Goal: Task Accomplishment & Management: Use online tool/utility

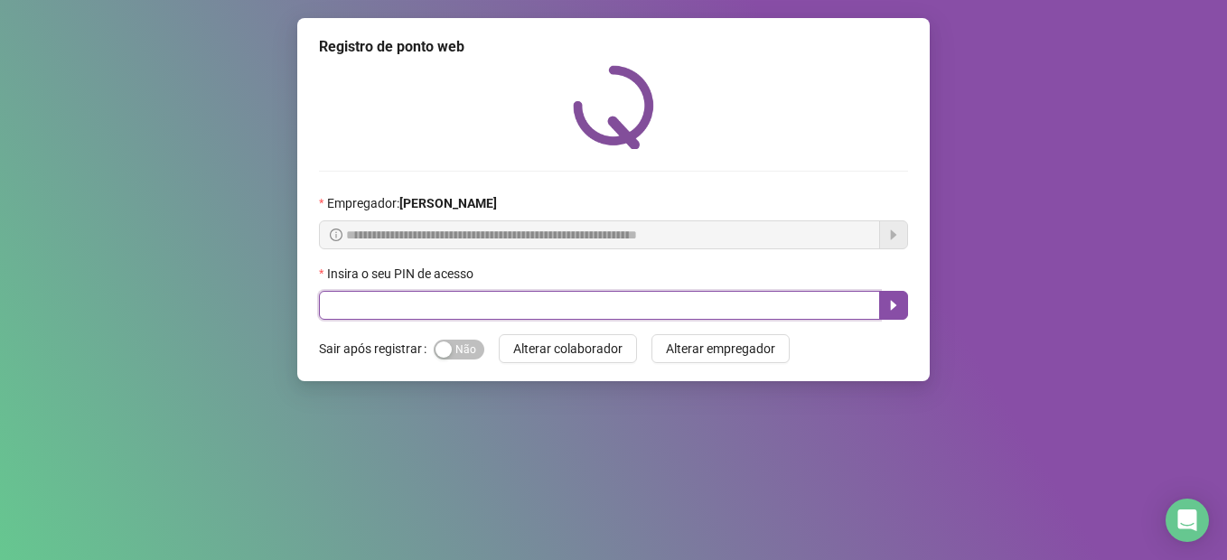
click at [540, 303] on input "text" at bounding box center [599, 305] width 561 height 29
type input "*****"
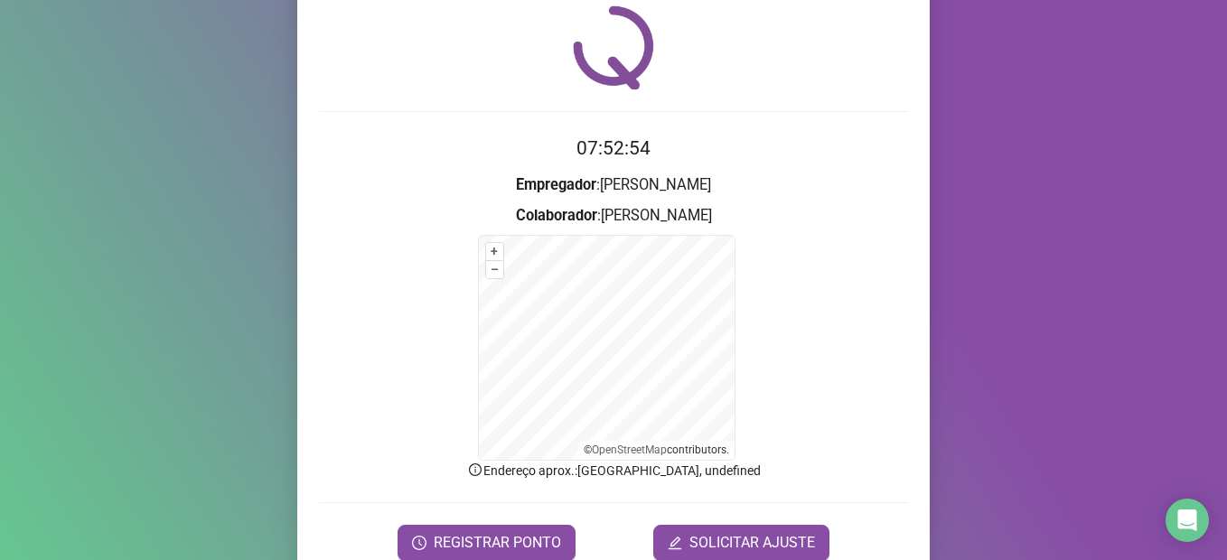
scroll to position [140, 0]
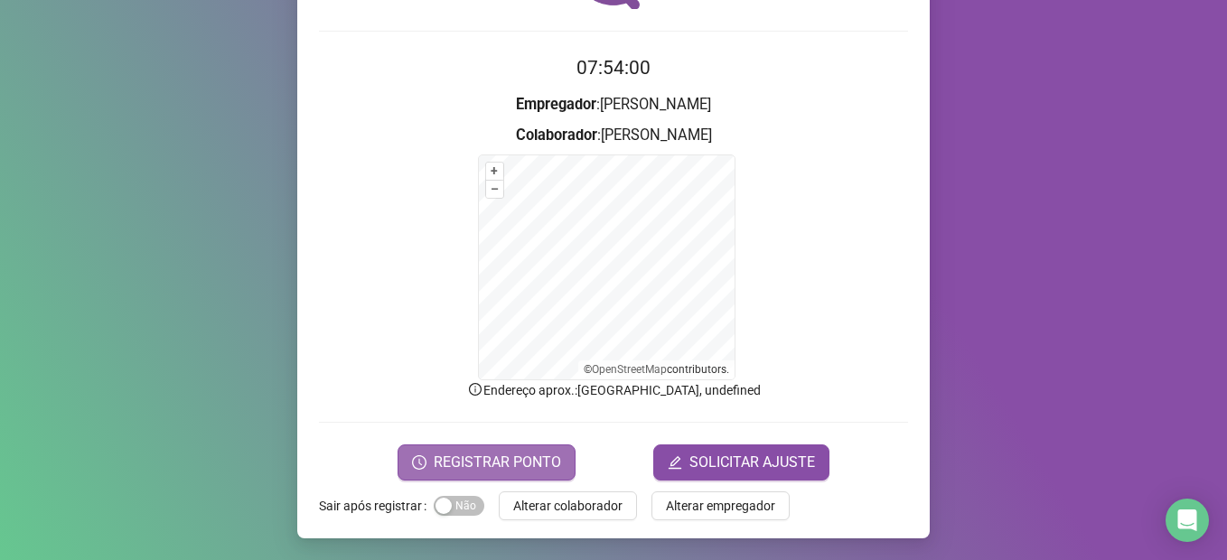
click at [485, 453] on span "REGISTRAR PONTO" at bounding box center [497, 463] width 127 height 22
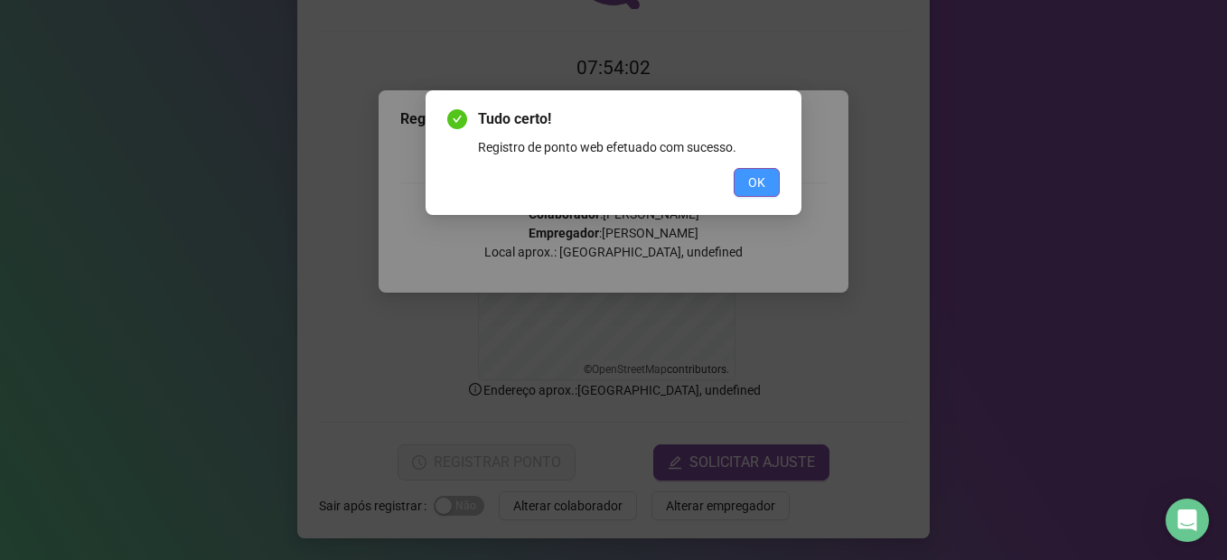
click at [770, 179] on button "OK" at bounding box center [757, 182] width 46 height 29
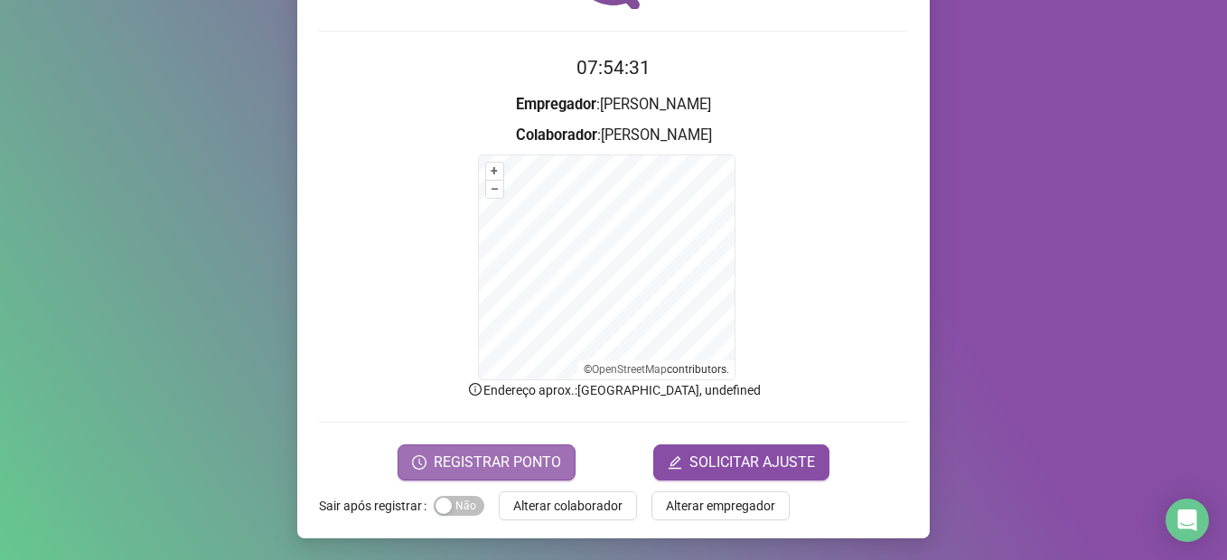
click at [494, 466] on span "REGISTRAR PONTO" at bounding box center [497, 463] width 127 height 22
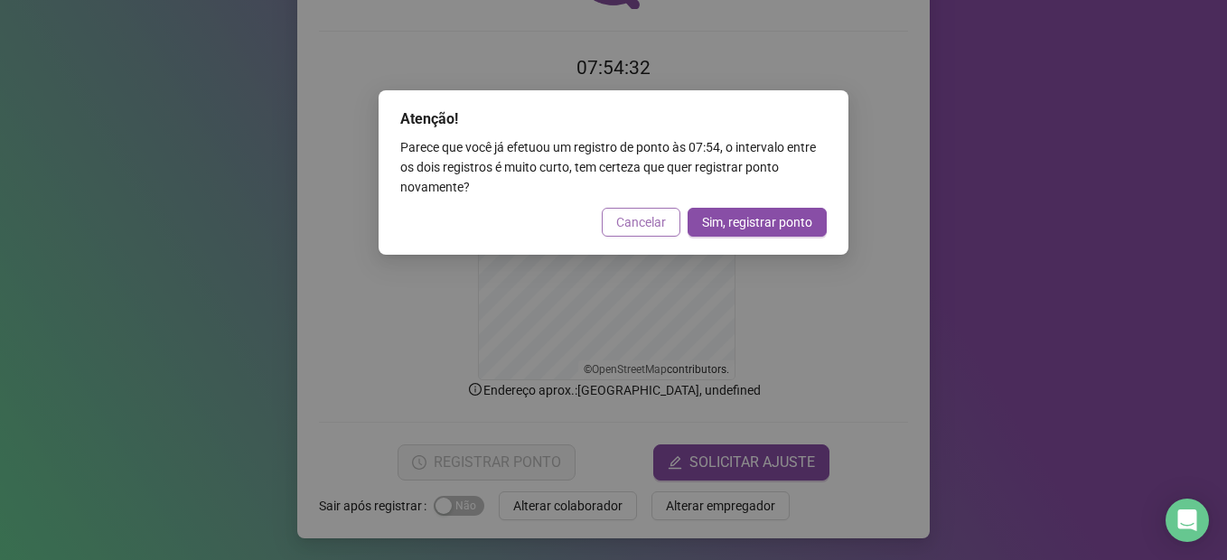
click at [621, 214] on span "Cancelar" at bounding box center [641, 222] width 50 height 20
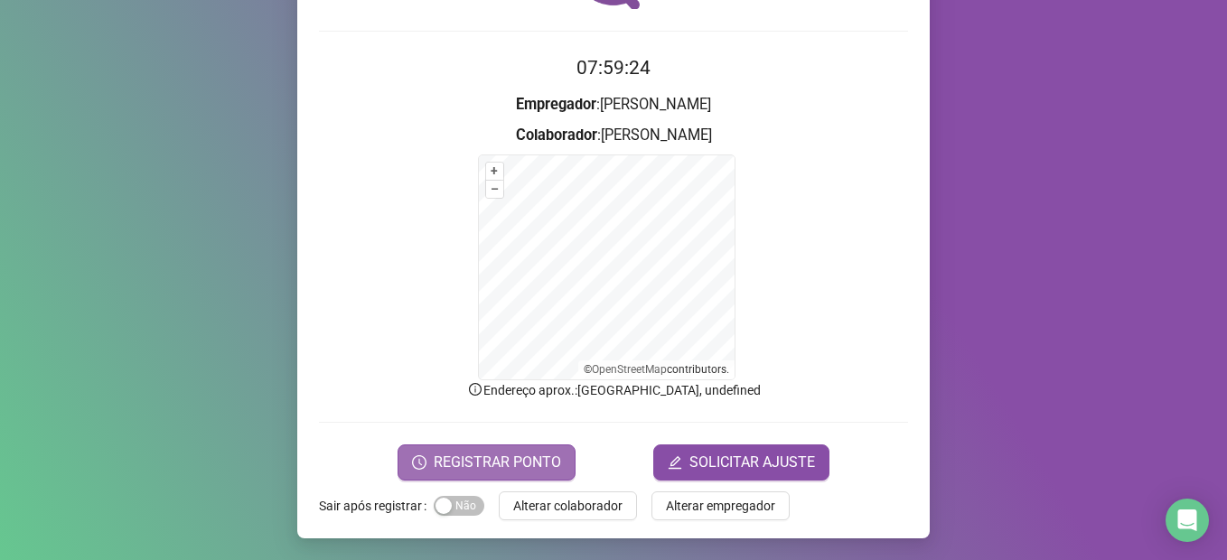
click at [490, 461] on span "REGISTRAR PONTO" at bounding box center [497, 463] width 127 height 22
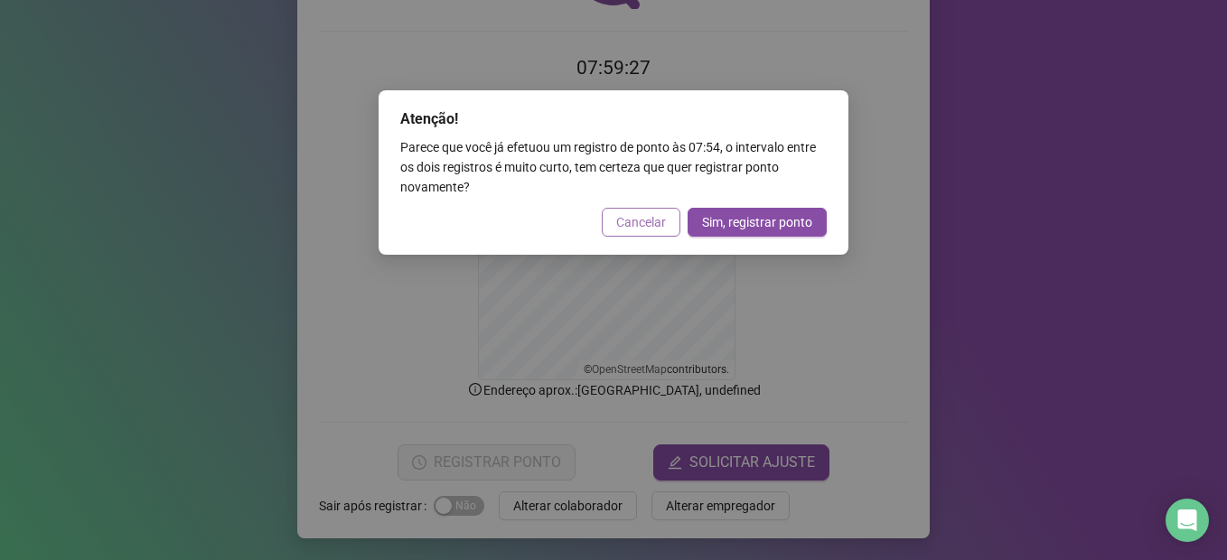
click at [648, 227] on span "Cancelar" at bounding box center [641, 222] width 50 height 20
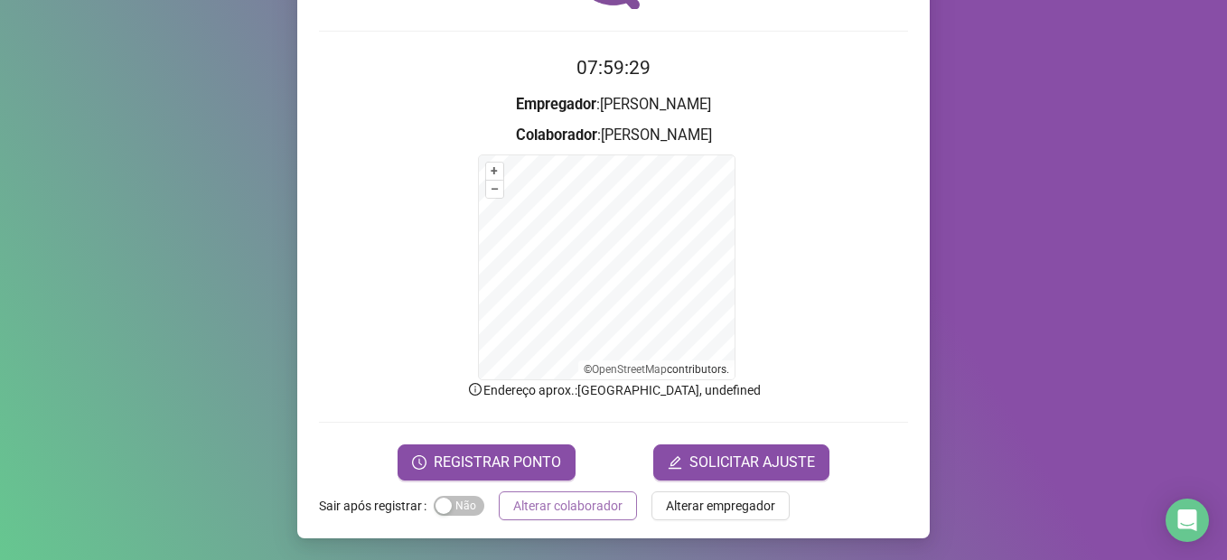
click at [558, 517] on button "Alterar colaborador" at bounding box center [568, 506] width 138 height 29
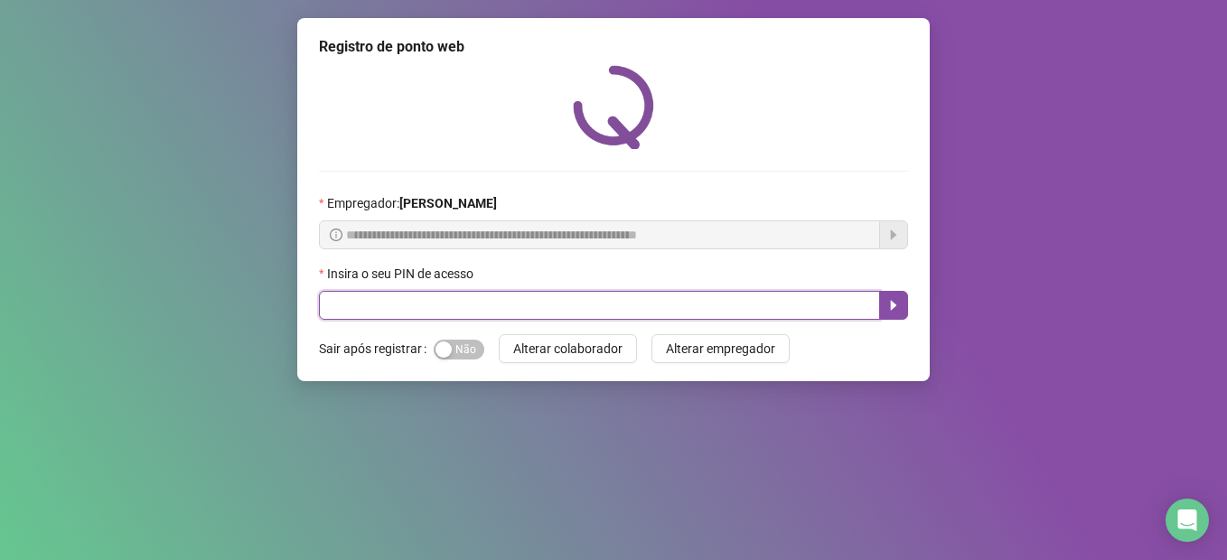
click at [473, 309] on input "text" at bounding box center [599, 305] width 561 height 29
type input "*****"
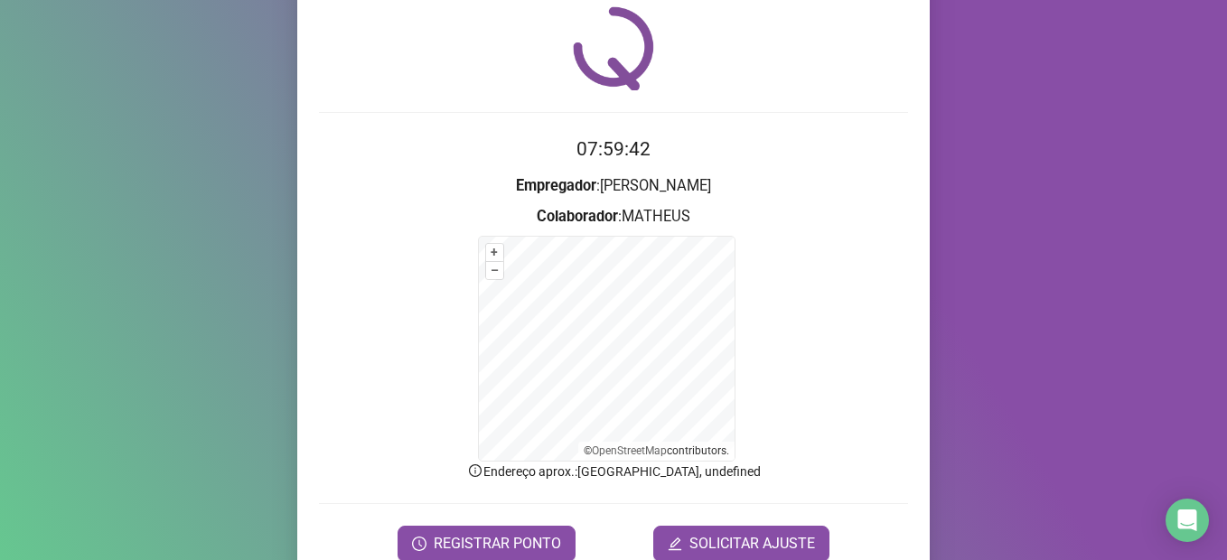
scroll to position [90, 0]
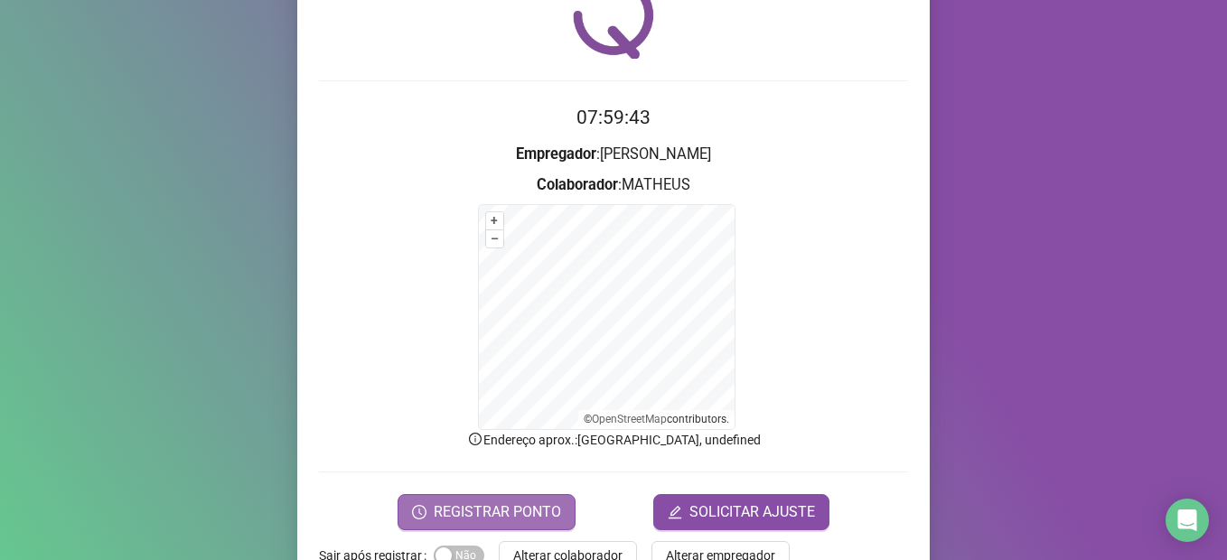
click at [502, 512] on span "REGISTRAR PONTO" at bounding box center [497, 513] width 127 height 22
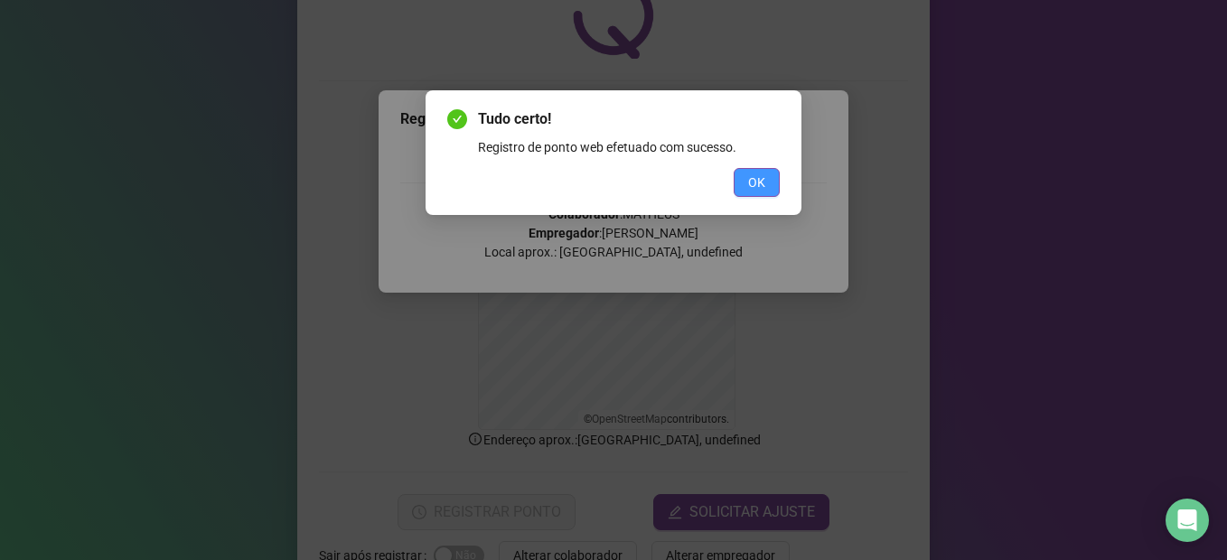
click at [737, 181] on button "OK" at bounding box center [757, 182] width 46 height 29
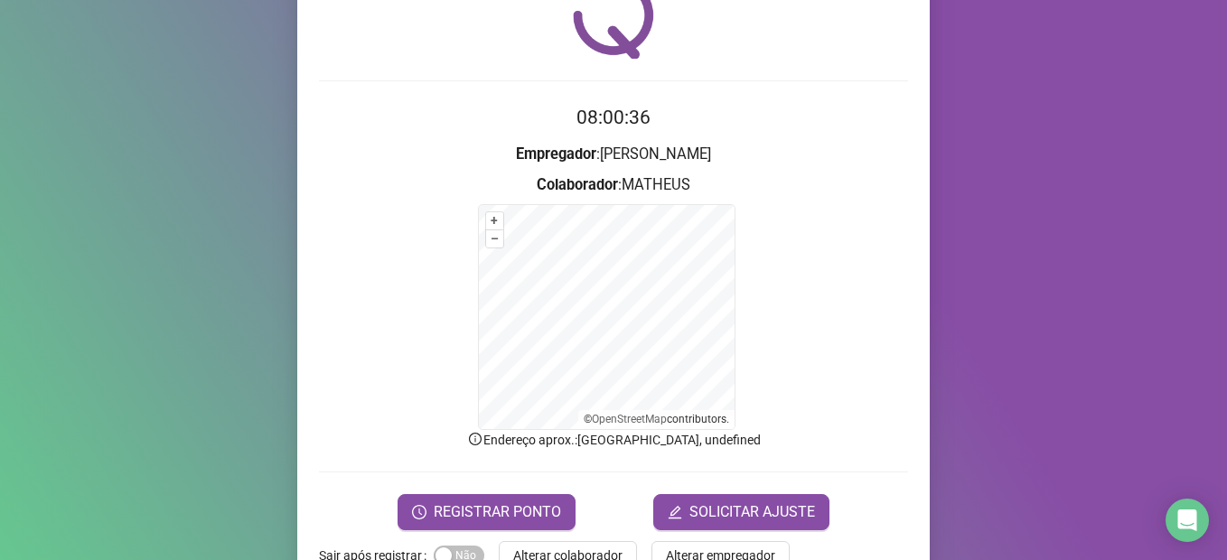
scroll to position [140, 0]
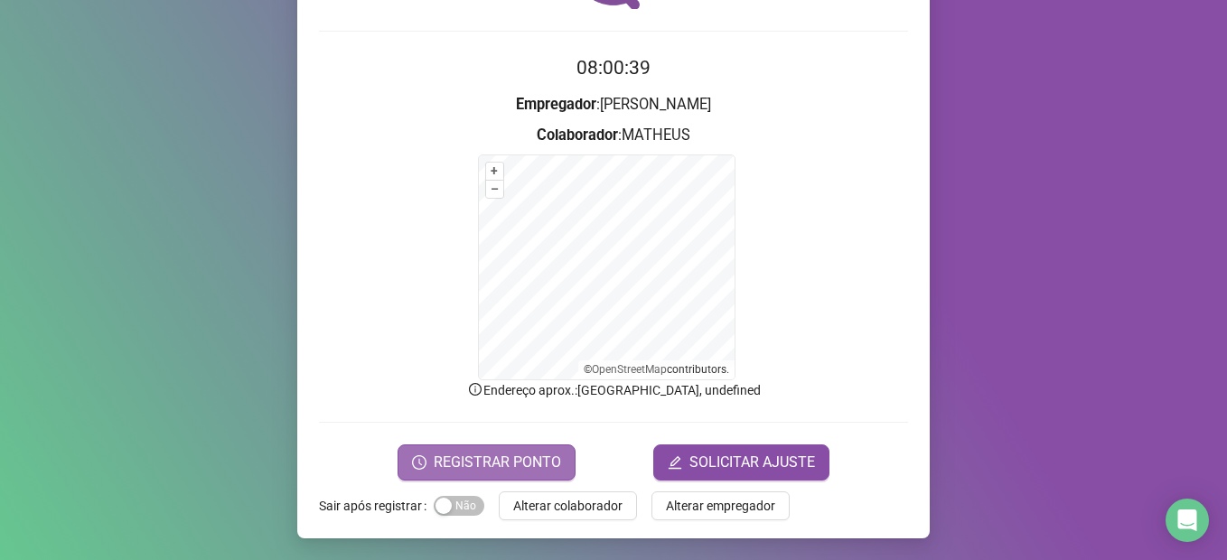
click at [540, 467] on span "REGISTRAR PONTO" at bounding box center [497, 463] width 127 height 22
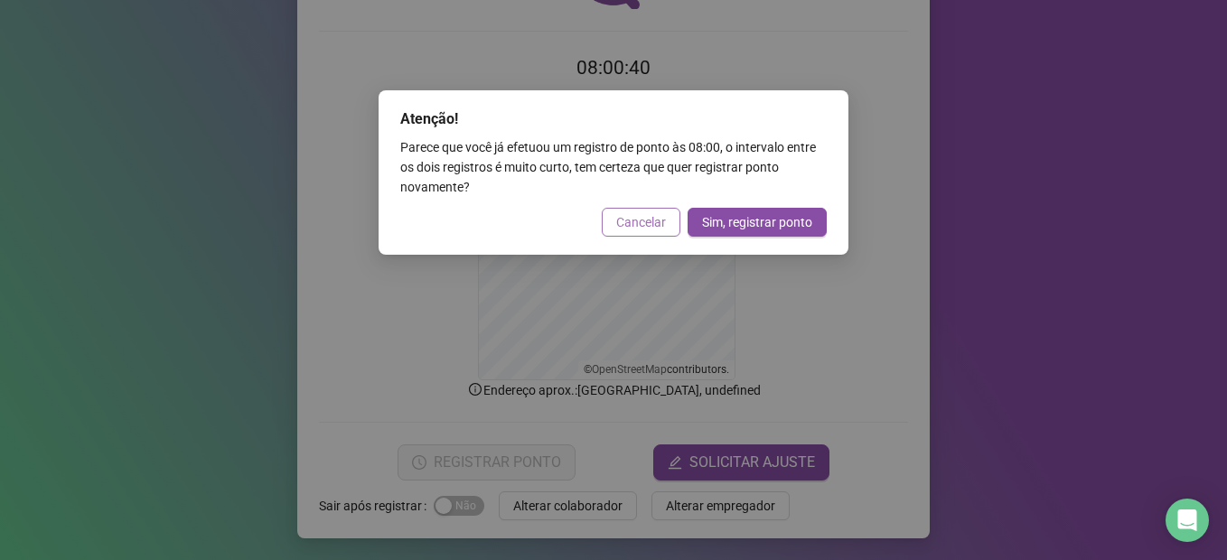
click at [633, 224] on span "Cancelar" at bounding box center [641, 222] width 50 height 20
